Goal: Task Accomplishment & Management: Use online tool/utility

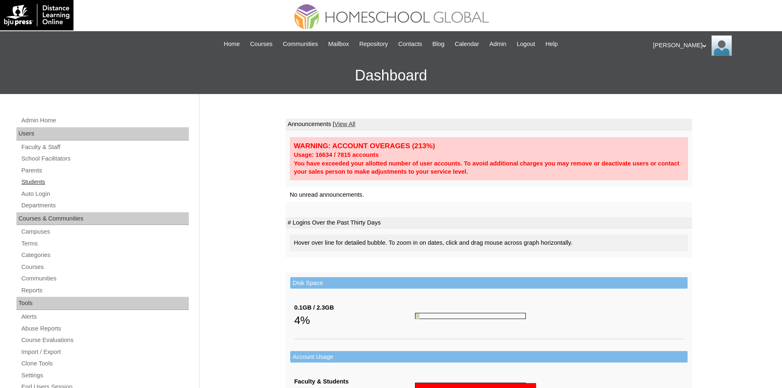
click at [23, 183] on link "Students" at bounding box center [105, 182] width 168 height 10
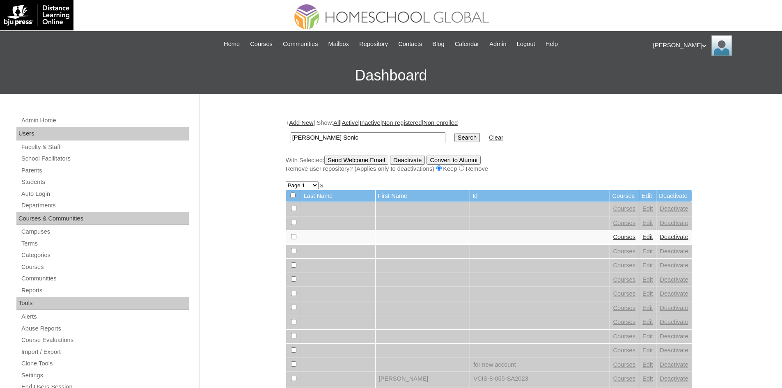
type input "Rahsaan Sonic"
click at [455, 139] on input "Search" at bounding box center [467, 137] width 25 height 9
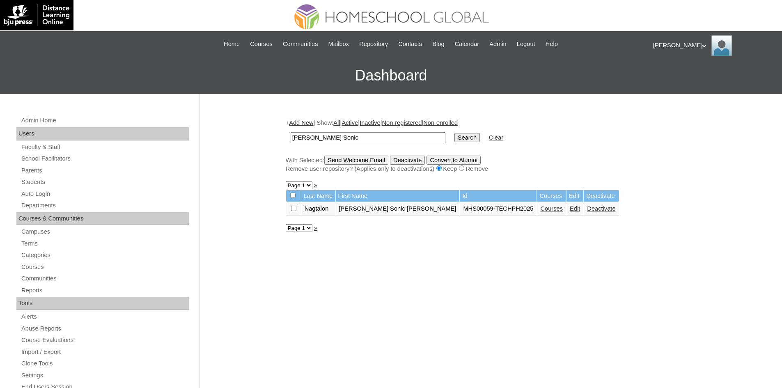
click at [541, 209] on link "Courses" at bounding box center [552, 208] width 23 height 7
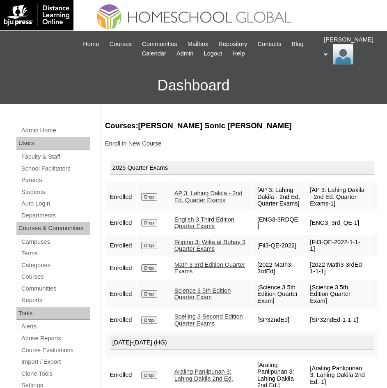
click at [197, 247] on link "Filipino 3: Wika at Buhay 3 Quarter Exams" at bounding box center [210, 246] width 71 height 14
click at [40, 202] on link "Auto Login" at bounding box center [56, 203] width 70 height 10
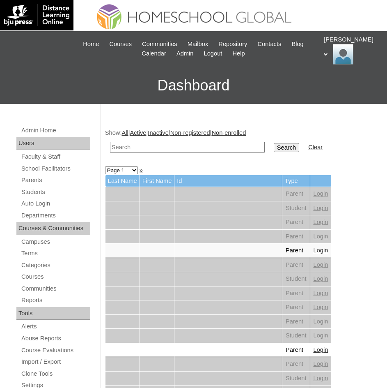
paste input "[PERSON_NAME] Sonic"
type input "[PERSON_NAME] Sonic"
click at [274, 149] on input "Search" at bounding box center [286, 147] width 25 height 9
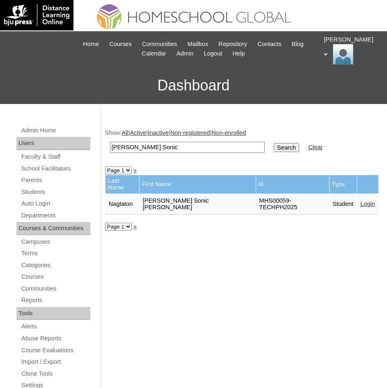
click at [361, 200] on link "Login" at bounding box center [368, 203] width 15 height 7
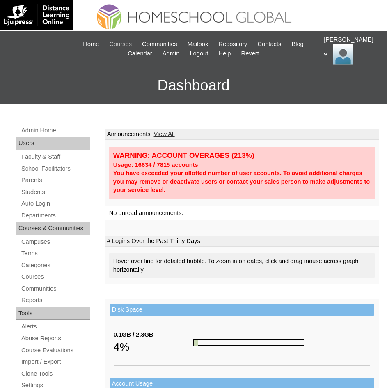
click at [113, 45] on span "Courses" at bounding box center [120, 43] width 23 height 9
